Goal: Task Accomplishment & Management: Use online tool/utility

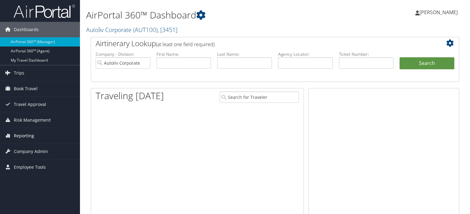
drag, startPoint x: 30, startPoint y: 134, endPoint x: 26, endPoint y: 135, distance: 3.5
click at [30, 134] on span "Reporting" at bounding box center [24, 135] width 20 height 15
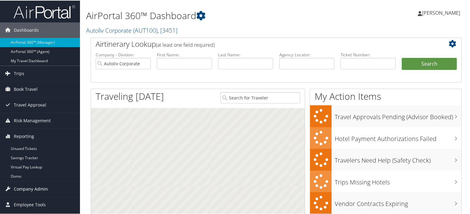
scroll to position [31, 0]
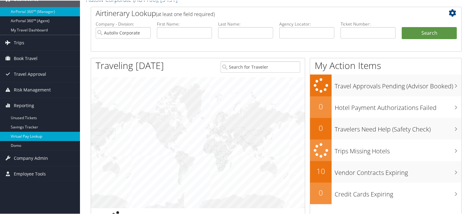
click at [40, 134] on link "Virtual Pay Lookup" at bounding box center [40, 135] width 80 height 9
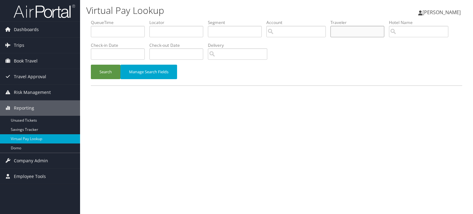
click at [354, 32] on input "text" at bounding box center [357, 31] width 54 height 11
type input "[PERSON_NAME]"
click at [111, 75] on button "Search" at bounding box center [106, 72] width 30 height 14
drag, startPoint x: 303, startPoint y: 64, endPoint x: 298, endPoint y: 65, distance: 5.0
click at [298, 65] on form "QueueTime Locator Segment Account Traveler [PERSON_NAME] Hotel Name Check-in Da…" at bounding box center [276, 52] width 371 height 66
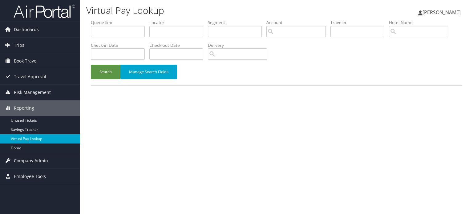
click at [321, 106] on div "Virtual Pay Lookup [PERSON_NAME] [PERSON_NAME] My Settings Travel Agency Contac…" at bounding box center [276, 107] width 393 height 214
